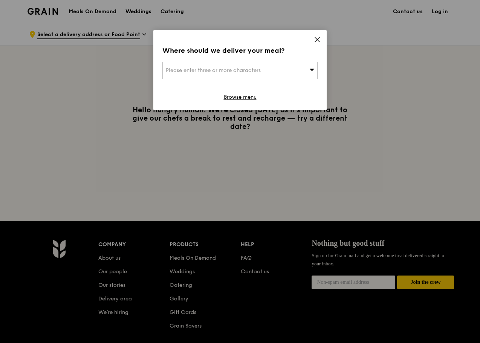
click at [308, 67] on div "Please enter three or more characters" at bounding box center [239, 70] width 155 height 17
click at [321, 44] on div "Where should we deliver your meal? Please enter three or more characters Please…" at bounding box center [239, 70] width 173 height 80
click at [316, 40] on icon at bounding box center [317, 39] width 7 height 7
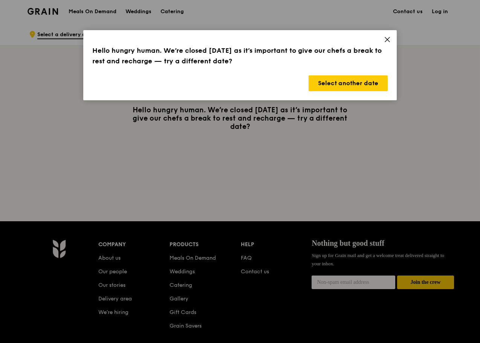
click at [389, 40] on icon at bounding box center [387, 39] width 7 height 7
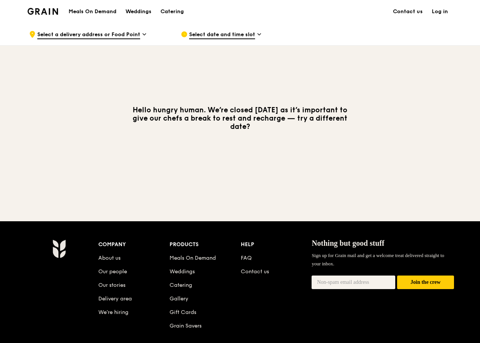
click at [89, 12] on h1 "Meals On Demand" at bounding box center [93, 12] width 48 height 8
click at [125, 35] on span "Select a delivery address or Food Point" at bounding box center [88, 35] width 103 height 8
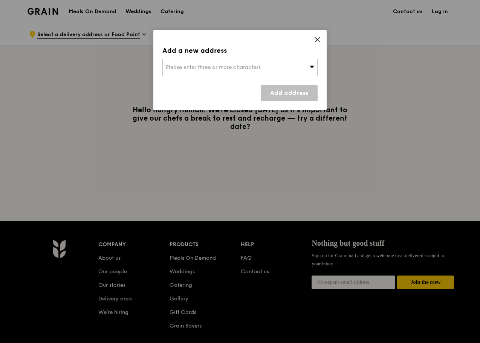
click at [316, 42] on icon at bounding box center [317, 39] width 7 height 7
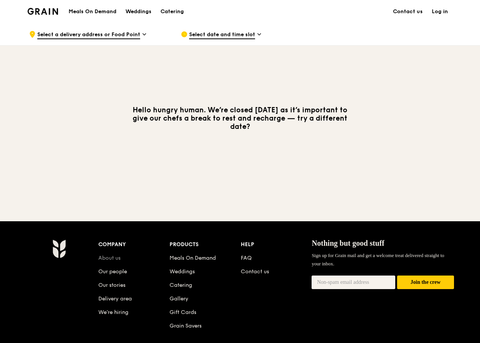
click at [113, 256] on link "About us" at bounding box center [109, 258] width 22 height 6
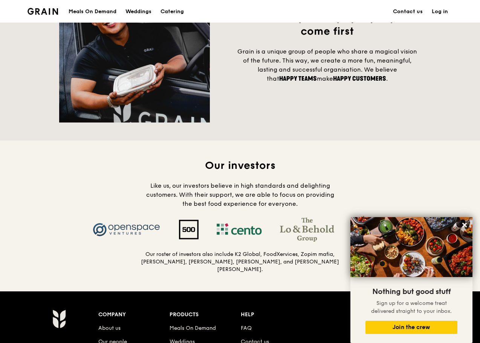
scroll to position [716, 0]
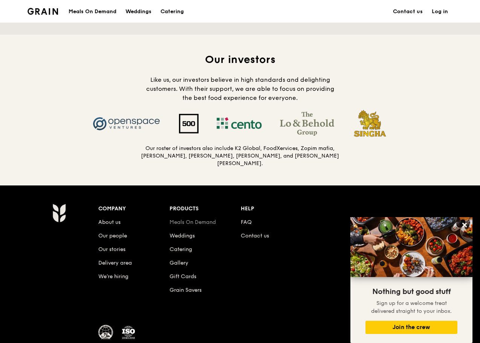
click at [209, 219] on link "Meals On Demand" at bounding box center [193, 222] width 46 height 6
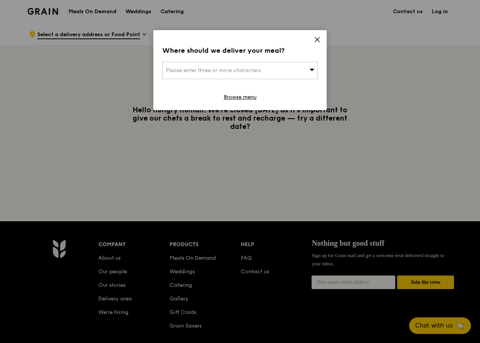
click at [295, 73] on div "Please enter three or more characters" at bounding box center [239, 70] width 155 height 17
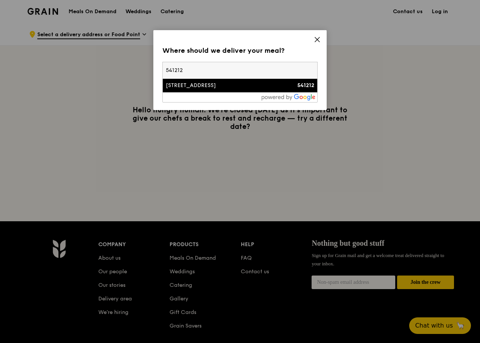
type input "541212"
click at [211, 84] on div "[STREET_ADDRESS]" at bounding box center [222, 86] width 112 height 8
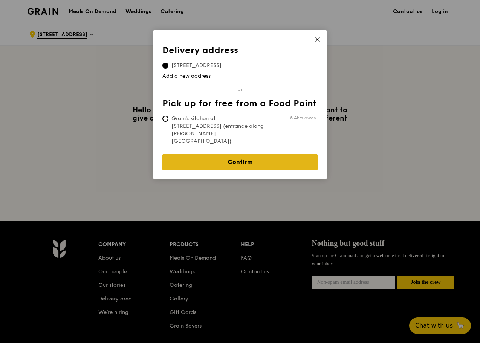
click at [246, 154] on link "Confirm" at bounding box center [239, 162] width 155 height 16
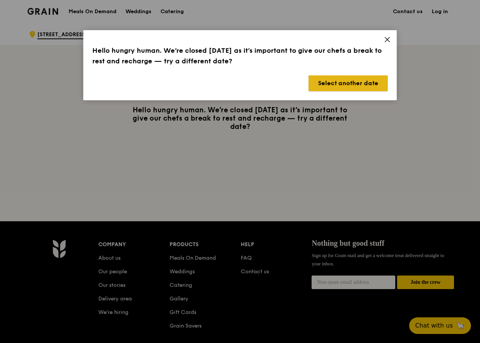
click at [352, 82] on button "Select another date" at bounding box center [348, 83] width 79 height 16
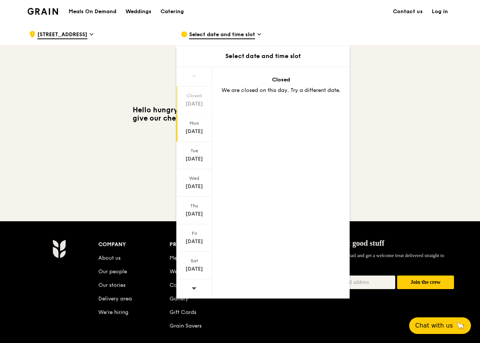
click at [197, 134] on div "Aug 11" at bounding box center [194, 132] width 34 height 8
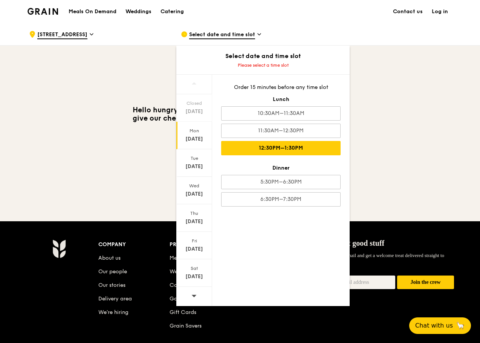
click at [295, 153] on div "12:30PM–1:30PM" at bounding box center [280, 148] width 119 height 14
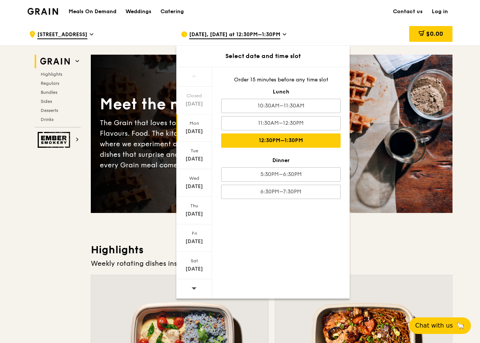
click at [305, 138] on div "12:30PM–1:30PM" at bounding box center [280, 140] width 119 height 14
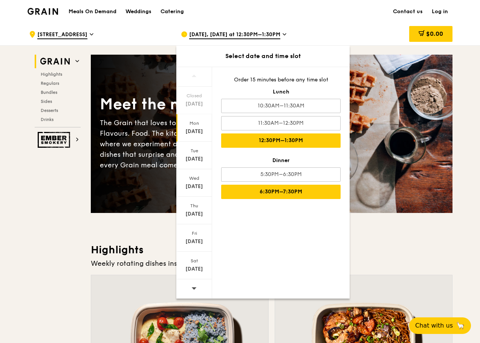
click at [321, 188] on div "6:30PM–7:30PM" at bounding box center [280, 192] width 119 height 14
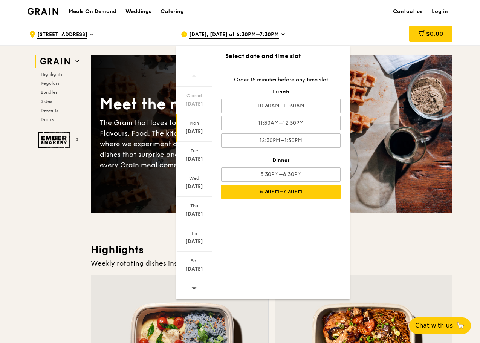
click at [431, 246] on h3 "Highlights" at bounding box center [272, 250] width 362 height 14
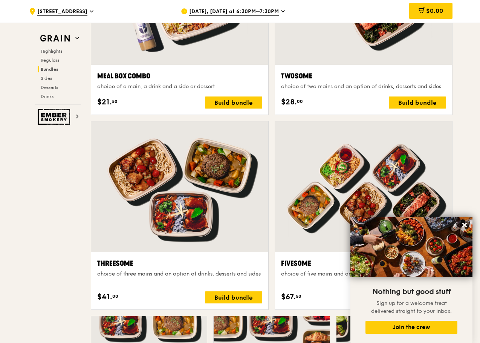
scroll to position [1432, 0]
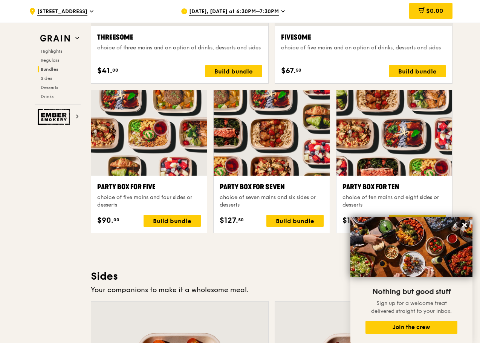
click at [250, 158] on div at bounding box center [272, 133] width 116 height 86
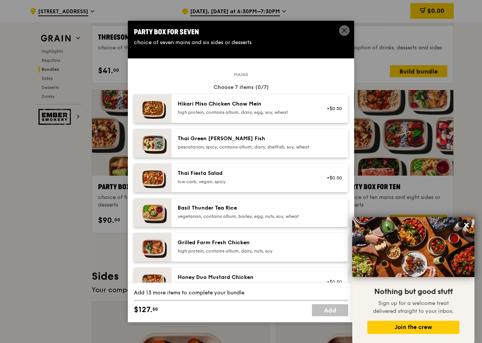
click at [341, 30] on icon at bounding box center [344, 30] width 7 height 7
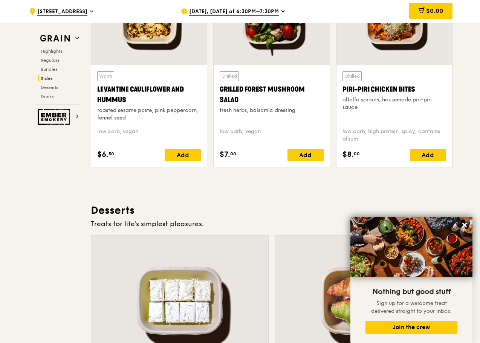
scroll to position [1846, 0]
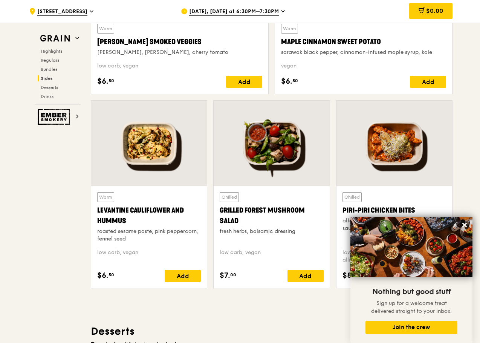
drag, startPoint x: 302, startPoint y: 274, endPoint x: 280, endPoint y: 179, distance: 97.7
click at [280, 179] on div "Chilled Grilled Forest Mushroom Salad fresh herbs, balsamic dressing low carb, …" at bounding box center [271, 194] width 116 height 188
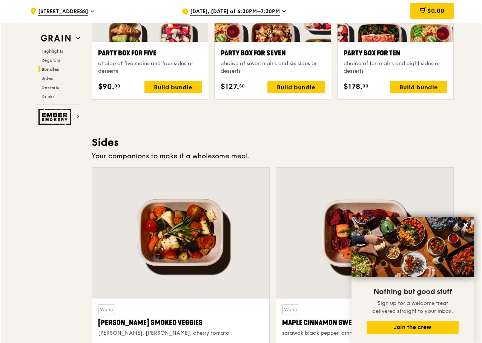
scroll to position [1507, 0]
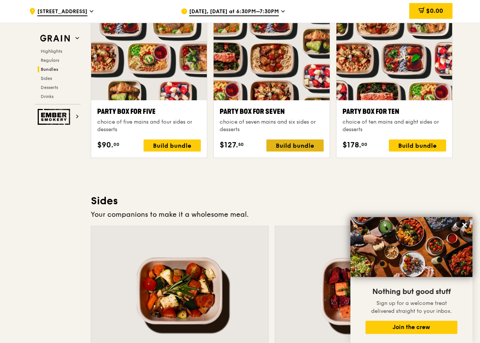
click at [295, 147] on div "Build bundle" at bounding box center [294, 145] width 57 height 12
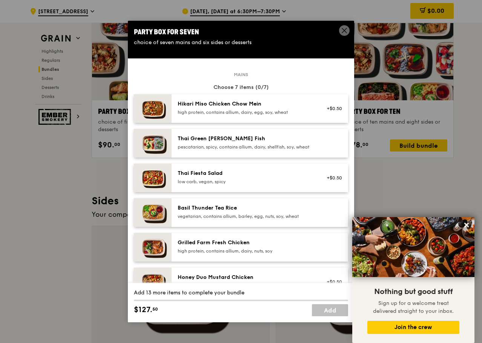
click at [295, 147] on div "pescatarian, spicy, contains allium, dairy, shellfish, soy, wheat" at bounding box center [244, 147] width 135 height 6
click at [327, 148] on link "Remove" at bounding box center [332, 144] width 17 height 5
click at [278, 106] on div "Hikari Miso Chicken Chow Mein" at bounding box center [244, 104] width 135 height 8
click at [273, 138] on div "Thai Green Curry Fish" at bounding box center [244, 139] width 135 height 8
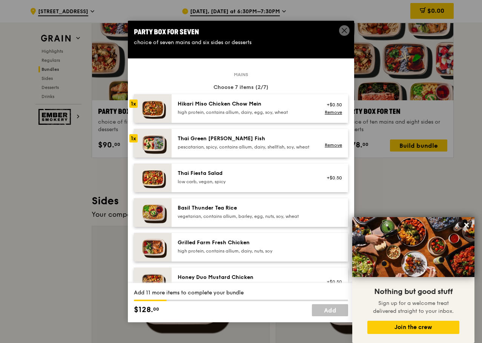
click at [271, 185] on div "low carb, vegan, spicy" at bounding box center [244, 182] width 135 height 6
click at [274, 212] on div "Basil Thunder Tea Rice" at bounding box center [244, 208] width 135 height 8
click at [274, 242] on div "Grilled Farm Fresh Chicken high protein, contains allium, dairy, nuts, soy" at bounding box center [259, 247] width 176 height 29
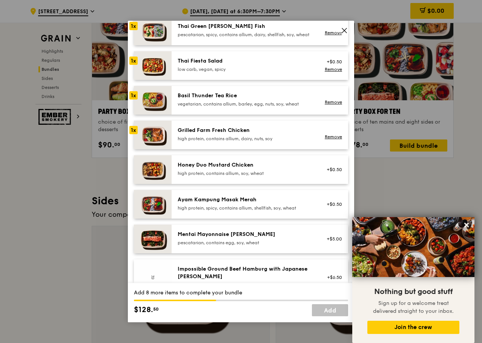
scroll to position [113, 0]
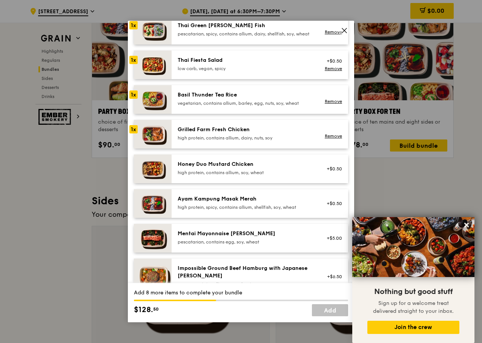
click at [273, 168] on div "Honey Duo Mustard Chicken" at bounding box center [244, 165] width 135 height 8
click at [272, 198] on div "Ayam Kampung Masak Merah high protein, spicy, contains allium, shellfish, soy, …" at bounding box center [259, 203] width 176 height 29
click at [294, 237] on div "Mentai Mayonnaise Aburi Salmon" at bounding box center [244, 234] width 135 height 8
click at [330, 310] on link "Add" at bounding box center [330, 310] width 36 height 12
click at [162, 239] on img at bounding box center [153, 238] width 38 height 29
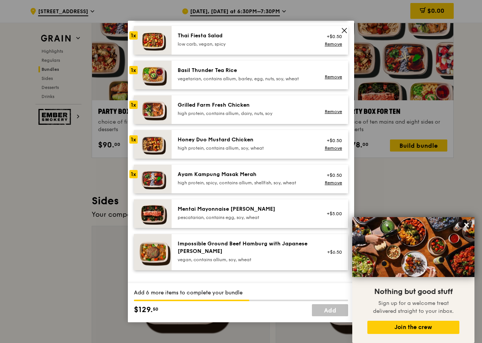
scroll to position [151, 0]
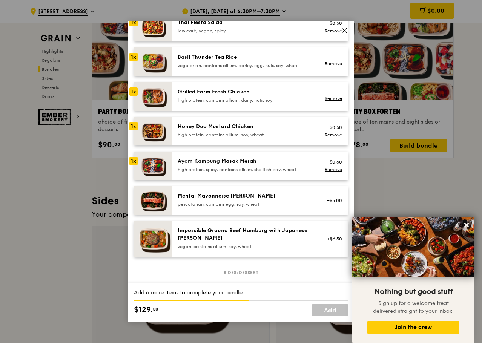
click at [168, 208] on img at bounding box center [153, 200] width 38 height 29
click at [144, 170] on img at bounding box center [153, 165] width 38 height 29
click at [327, 172] on link "Remove" at bounding box center [332, 169] width 17 height 5
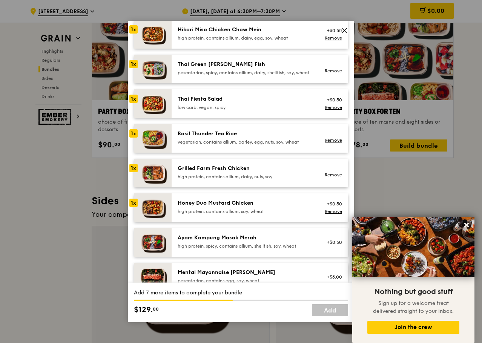
scroll to position [113, 0]
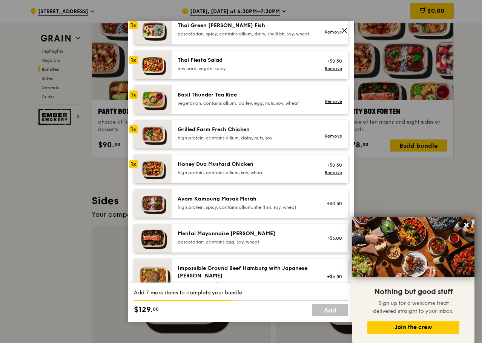
click at [317, 277] on div "+$6.50" at bounding box center [331, 276] width 29 height 24
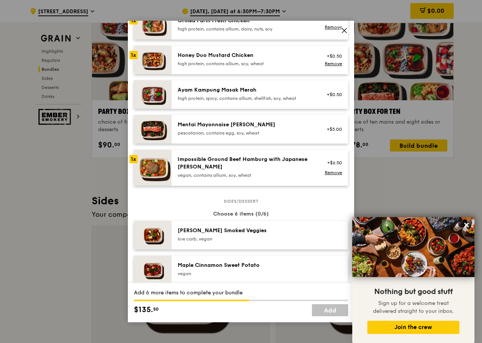
scroll to position [226, 0]
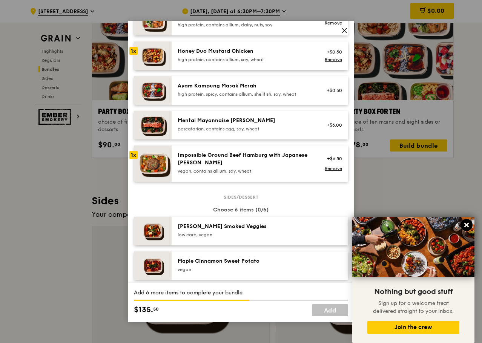
click at [465, 224] on icon at bounding box center [466, 225] width 5 height 5
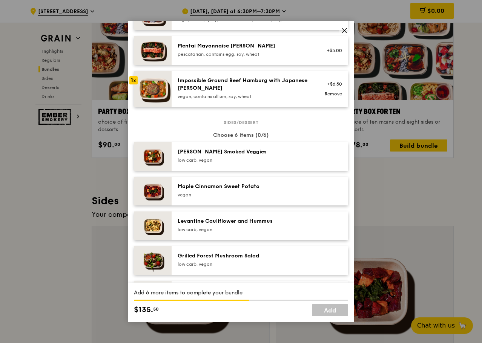
scroll to position [301, 0]
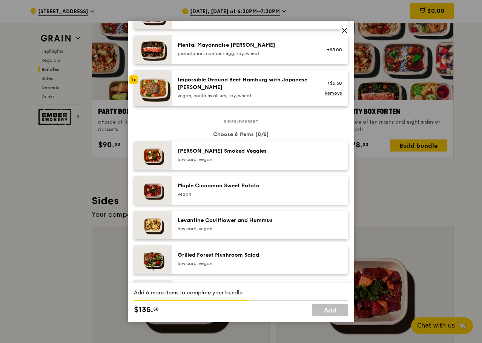
click at [238, 231] on div "Levantine Cauliflower and Hummus low carb, vegan" at bounding box center [244, 224] width 135 height 15
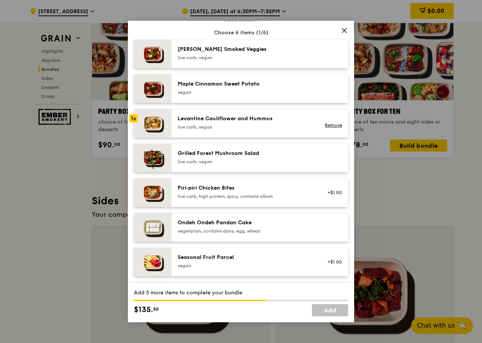
scroll to position [414, 0]
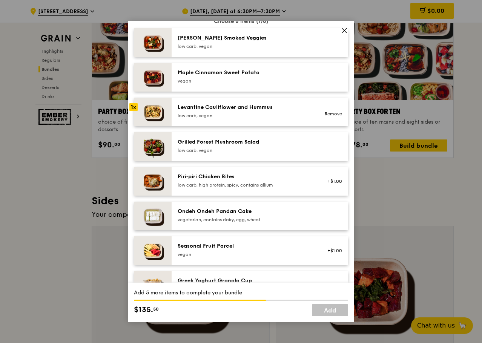
click at [236, 207] on div "Sides/dessert Choose 6 items (1/6) Rosemary Smoked Veggies low carb, vegan Mapl…" at bounding box center [241, 200] width 214 height 385
click at [237, 224] on div "Ondeh Ondeh Pandan Cake vegetarian, contains dairy, egg, wheat" at bounding box center [245, 216] width 144 height 17
click at [238, 187] on div "Piri‑piri Chicken Bites low carb, high protein, spicy, contains allium" at bounding box center [244, 180] width 135 height 15
click at [238, 40] on div "Rosemary Smoked Veggies" at bounding box center [244, 38] width 135 height 8
click at [231, 68] on div "Sides/dessert Choose 6 items (4/6) 1x Rosemary Smoked Veggies low carb, vegan R…" at bounding box center [241, 200] width 214 height 385
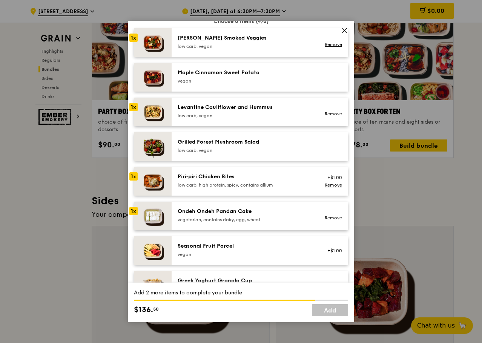
click at [234, 76] on div "Maple Cinnamon Sweet Potato" at bounding box center [244, 73] width 135 height 8
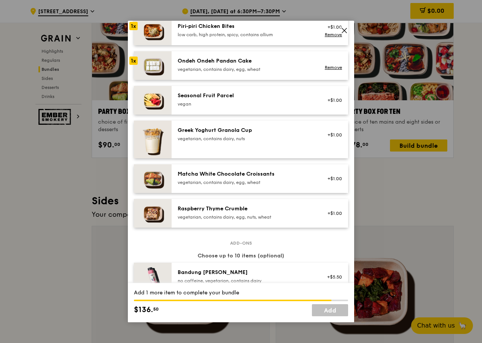
scroll to position [565, 0]
click at [240, 152] on div "Greek Yoghurt Granola Cup vegetarian, contains dairy, nuts +$1.00" at bounding box center [259, 139] width 164 height 26
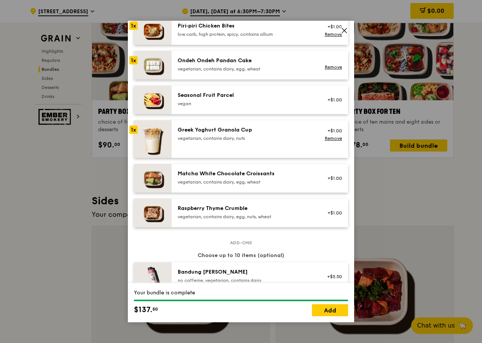
click at [239, 177] on div "Matcha White Chocolate Croissants" at bounding box center [244, 174] width 135 height 8
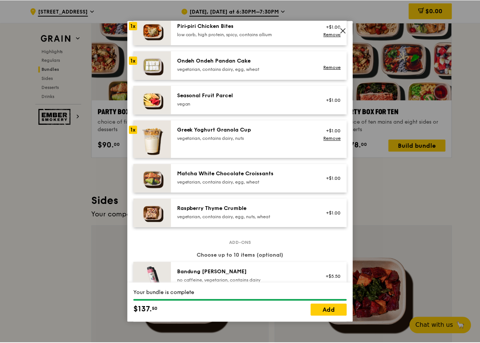
scroll to position [716, 0]
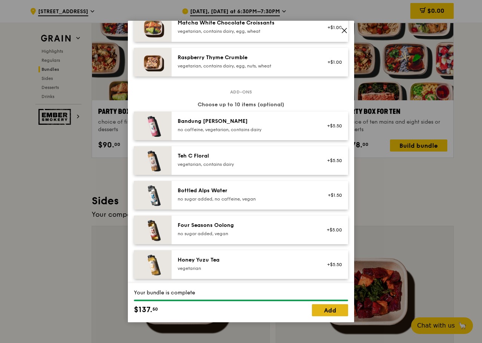
click at [332, 315] on link "Add" at bounding box center [330, 310] width 36 height 12
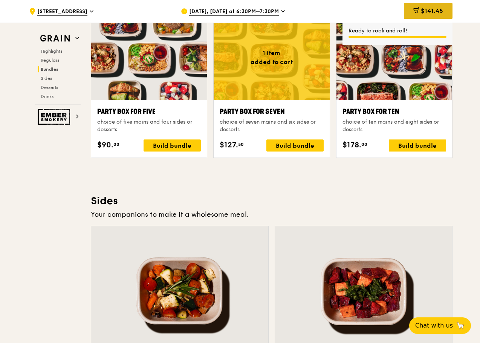
click at [435, 9] on span "$141.45" at bounding box center [432, 10] width 22 height 7
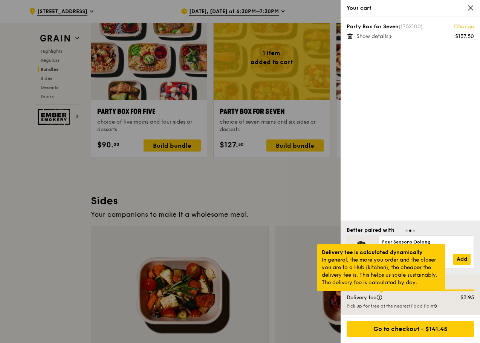
click at [381, 293] on div at bounding box center [381, 292] width 4 height 2
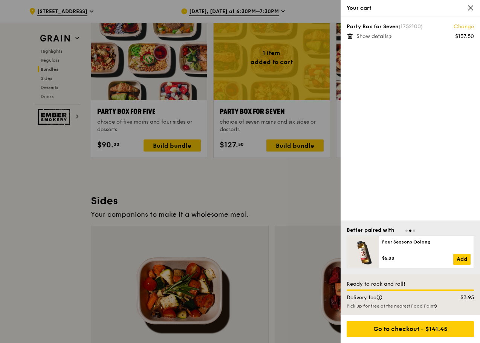
click at [390, 305] on div "Pick up for free at the nearest Food Point" at bounding box center [410, 306] width 127 height 6
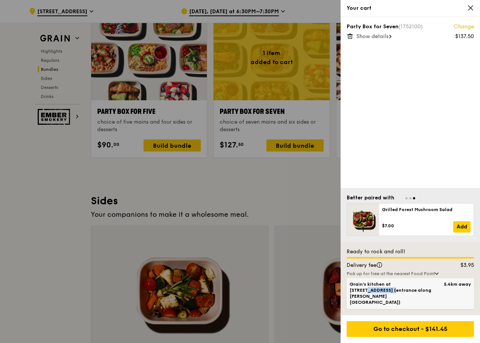
drag, startPoint x: 391, startPoint y: 296, endPoint x: 418, endPoint y: 296, distance: 27.5
click at [418, 296] on span "Grain's kitchen at 5 Burn Road #05-01 (entrance along Harrison Road)" at bounding box center [395, 293] width 91 height 24
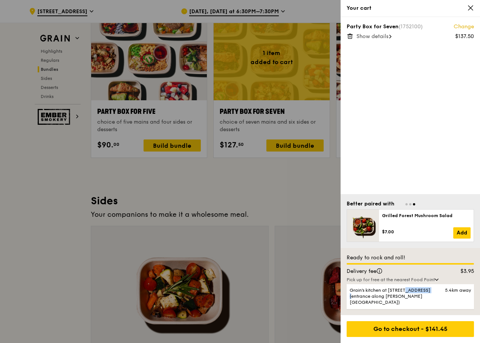
copy span "5 Burn Road"
click at [41, 236] on div at bounding box center [240, 171] width 480 height 343
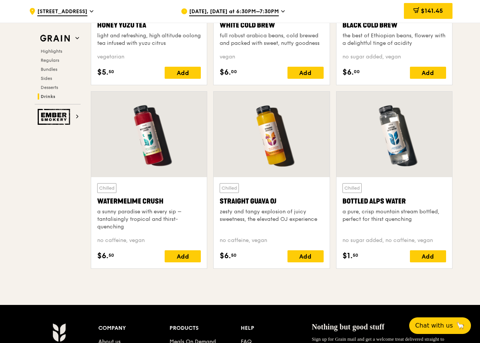
scroll to position [2977, 0]
